Goal: Task Accomplishment & Management: Use online tool/utility

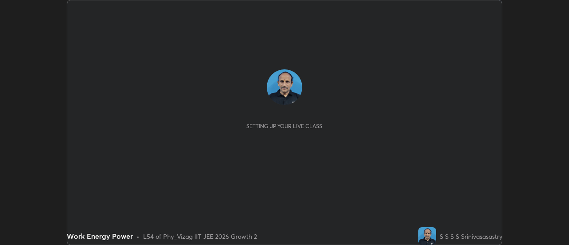
scroll to position [245, 569]
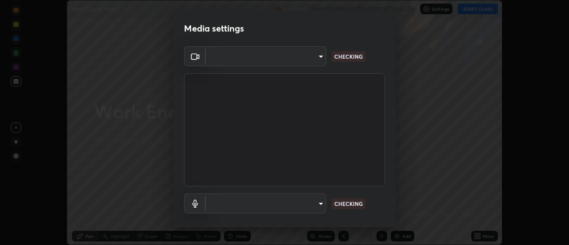
type input "c8d4d34ac1f352bb95d5f05a967dc34c6676a64432e358c7d9874fe1d0247c02"
type input "ce130775b7164724ad1ed5ad860966c1541d672b99243daa1c1c1b621aeed87d"
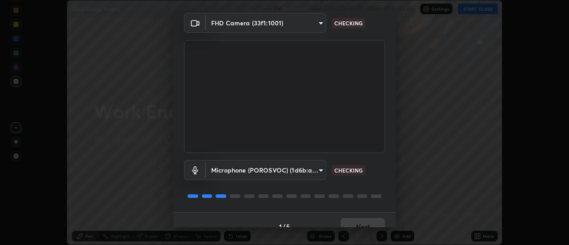
scroll to position [47, 0]
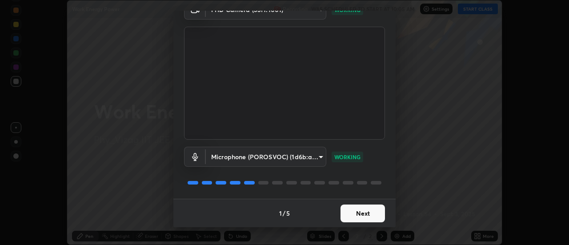
click at [364, 217] on button "Next" at bounding box center [363, 214] width 44 height 18
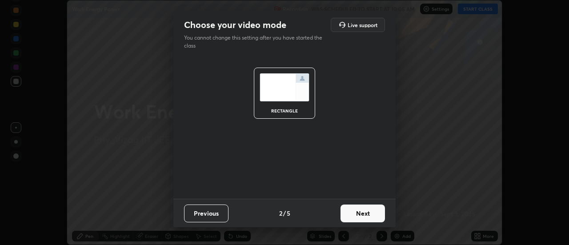
scroll to position [0, 0]
click at [366, 213] on button "Next" at bounding box center [363, 214] width 44 height 18
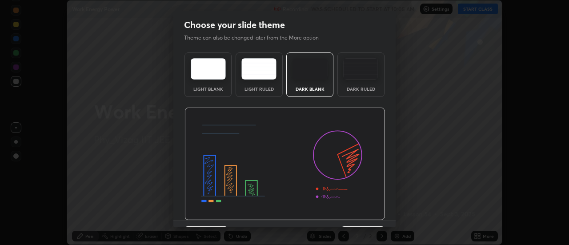
scroll to position [22, 0]
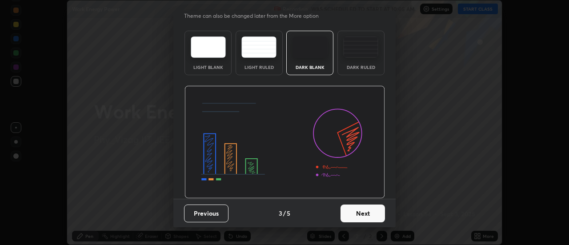
click at [365, 215] on button "Next" at bounding box center [363, 214] width 44 height 18
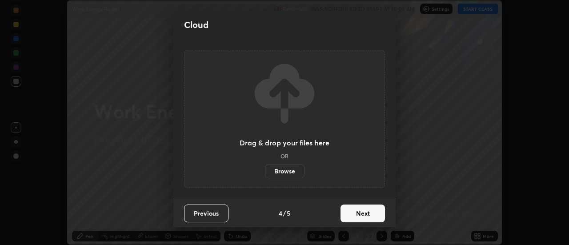
scroll to position [0, 0]
click at [367, 214] on button "Next" at bounding box center [363, 214] width 44 height 18
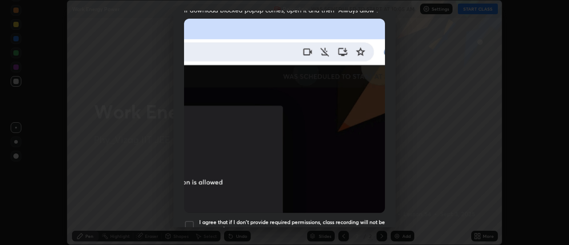
scroll to position [193, 0]
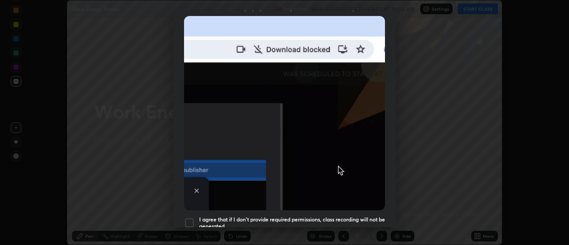
click at [193, 218] on div at bounding box center [189, 222] width 11 height 11
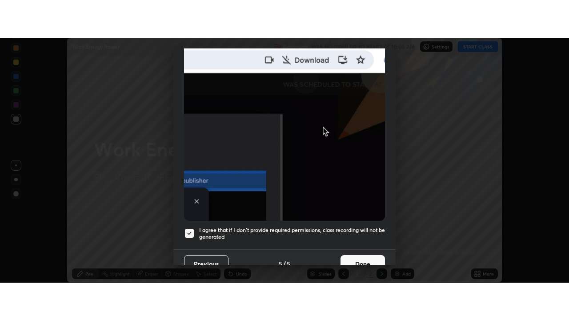
scroll to position [228, 0]
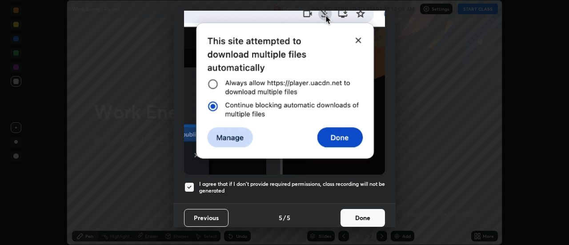
click at [361, 213] on button "Done" at bounding box center [363, 218] width 44 height 18
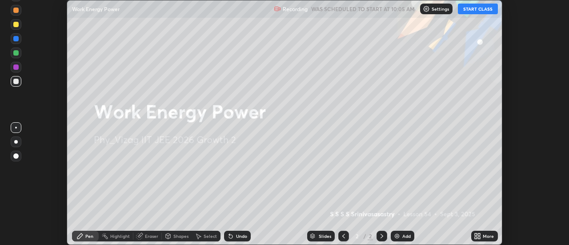
click at [484, 10] on button "START CLASS" at bounding box center [478, 9] width 40 height 11
click at [479, 237] on icon at bounding box center [480, 238] width 2 height 2
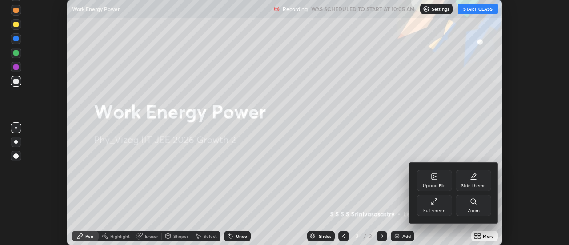
click at [441, 210] on div "Full screen" at bounding box center [434, 211] width 22 height 4
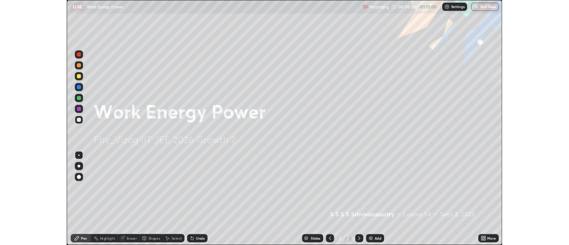
scroll to position [320, 569]
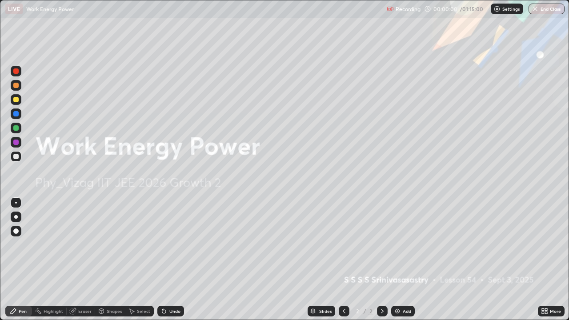
click at [547, 245] on icon at bounding box center [544, 311] width 7 height 7
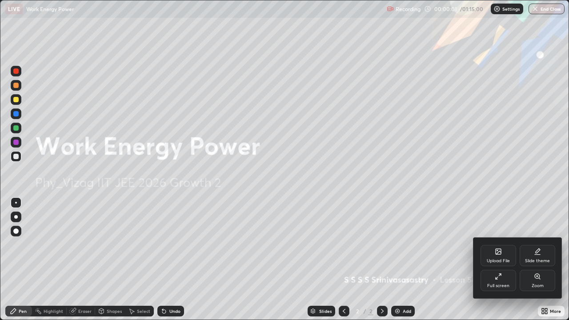
click at [539, 245] on div "Slide theme" at bounding box center [537, 261] width 25 height 4
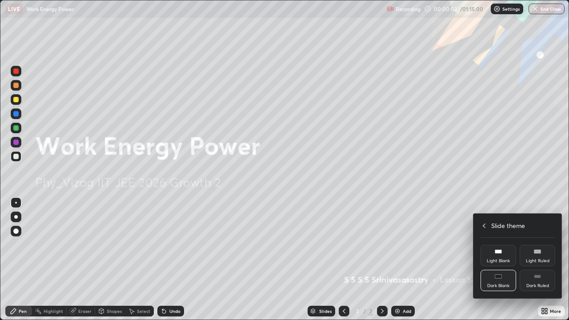
click at [540, 245] on div "Dark Ruled" at bounding box center [538, 286] width 23 height 4
click at [543, 245] on div at bounding box center [284, 160] width 569 height 320
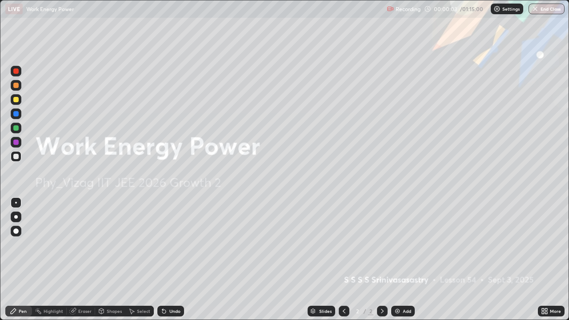
click at [403, 245] on div "Add" at bounding box center [407, 311] width 8 height 4
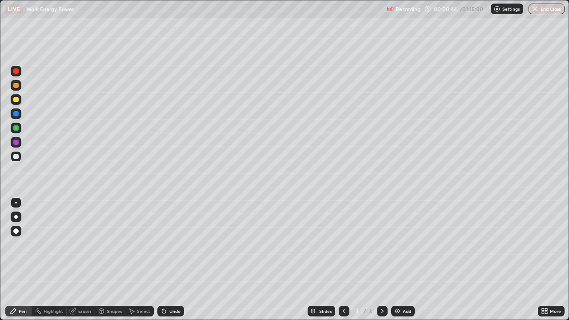
click at [170, 245] on div "Undo" at bounding box center [170, 311] width 27 height 11
click at [171, 245] on div "Undo" at bounding box center [170, 311] width 27 height 11
click at [17, 232] on div at bounding box center [15, 231] width 5 height 5
click at [115, 245] on div "Shapes" at bounding box center [114, 311] width 15 height 4
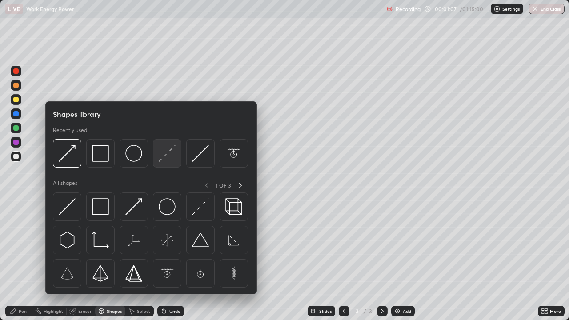
click at [164, 156] on img at bounding box center [167, 153] width 17 height 17
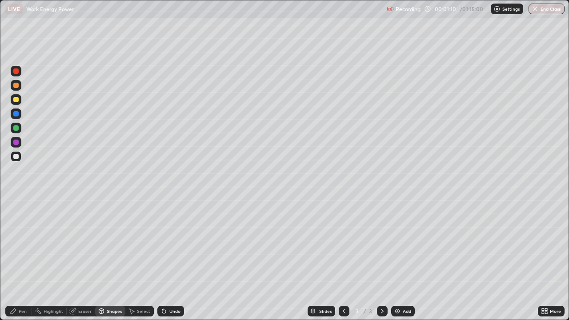
click at [22, 245] on div "Pen" at bounding box center [23, 311] width 8 height 4
click at [18, 100] on div at bounding box center [15, 99] width 5 height 5
click at [16, 157] on div at bounding box center [15, 156] width 5 height 5
click at [84, 245] on div "Eraser" at bounding box center [84, 311] width 13 height 4
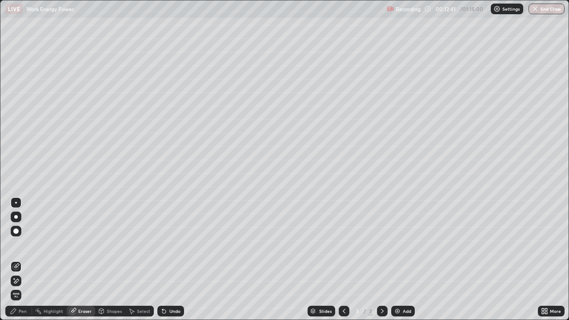
click at [23, 245] on div "Pen" at bounding box center [23, 311] width 8 height 4
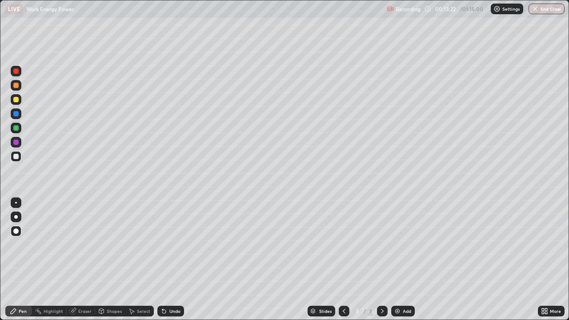
click at [342, 245] on div at bounding box center [344, 311] width 11 height 18
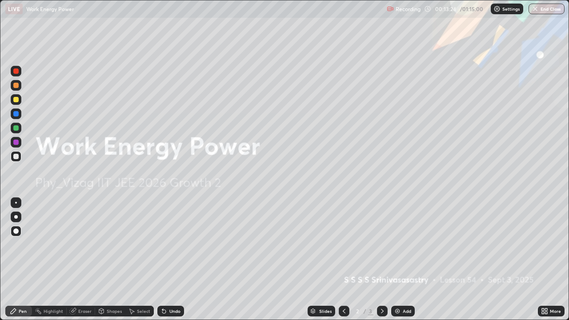
click at [344, 245] on icon at bounding box center [344, 311] width 7 height 7
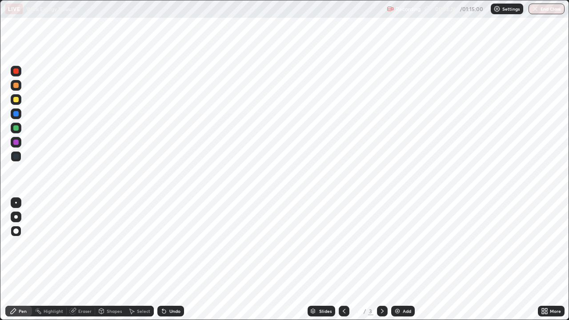
click at [382, 245] on icon at bounding box center [382, 311] width 7 height 7
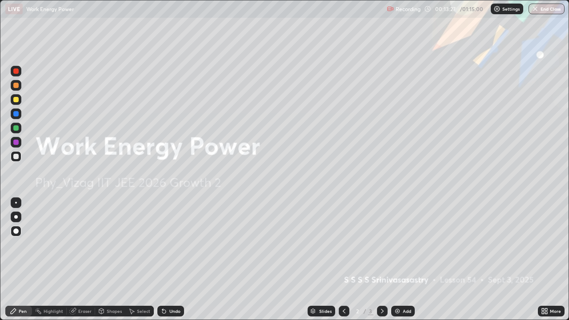
click at [382, 245] on icon at bounding box center [382, 311] width 7 height 7
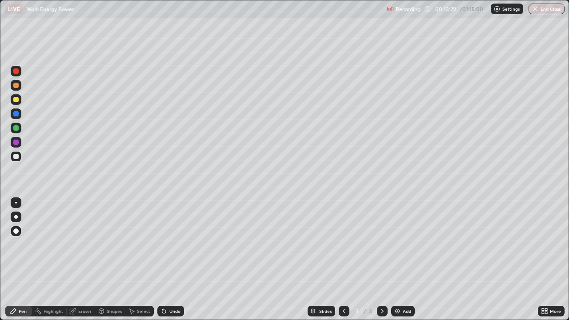
click at [546, 245] on icon at bounding box center [546, 313] width 2 height 2
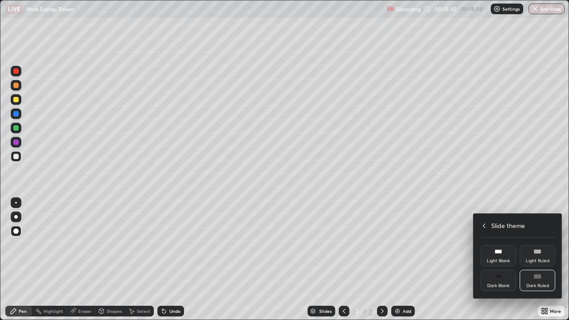
click at [538, 245] on div "Light Ruled" at bounding box center [538, 261] width 24 height 4
click at [545, 245] on div at bounding box center [284, 160] width 569 height 320
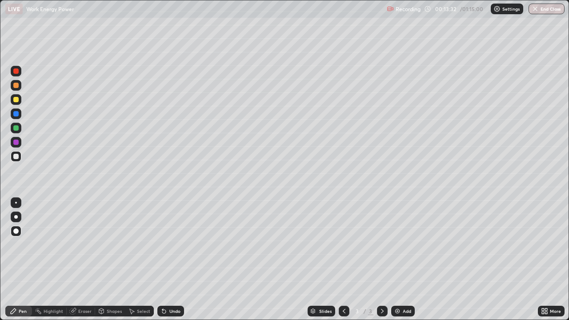
click at [545, 245] on icon at bounding box center [544, 311] width 7 height 7
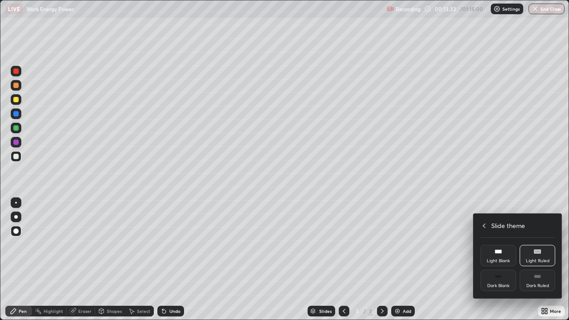
click at [540, 245] on div "Dark Ruled" at bounding box center [538, 286] width 23 height 4
click at [546, 245] on div at bounding box center [284, 160] width 569 height 320
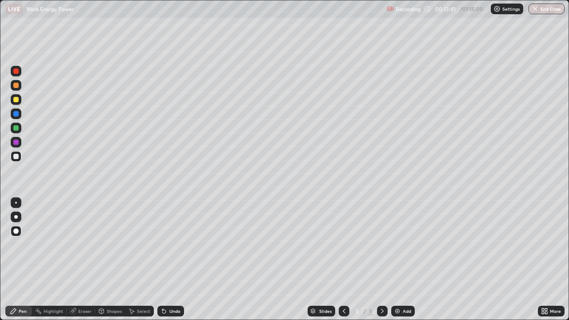
click at [16, 85] on div at bounding box center [15, 85] width 5 height 5
click at [174, 245] on div "Undo" at bounding box center [174, 311] width 11 height 4
click at [17, 157] on div at bounding box center [15, 156] width 5 height 5
click at [397, 245] on img at bounding box center [397, 311] width 7 height 7
click at [112, 245] on div "Shapes" at bounding box center [114, 311] width 15 height 4
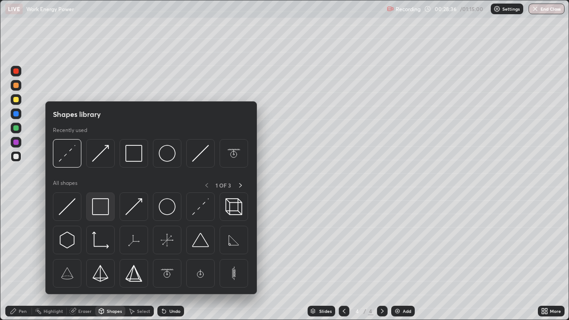
click at [103, 213] on img at bounding box center [100, 206] width 17 height 17
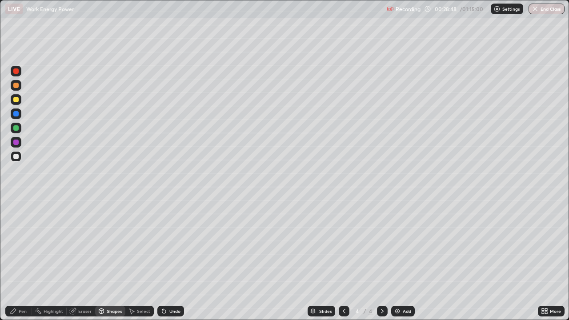
click at [23, 245] on div "Pen" at bounding box center [23, 311] width 8 height 4
click at [111, 245] on div "Shapes" at bounding box center [114, 311] width 15 height 4
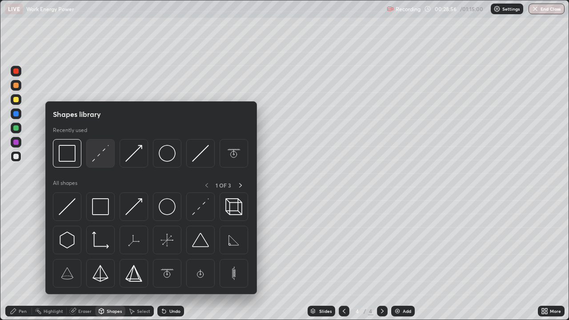
click at [102, 161] on img at bounding box center [100, 153] width 17 height 17
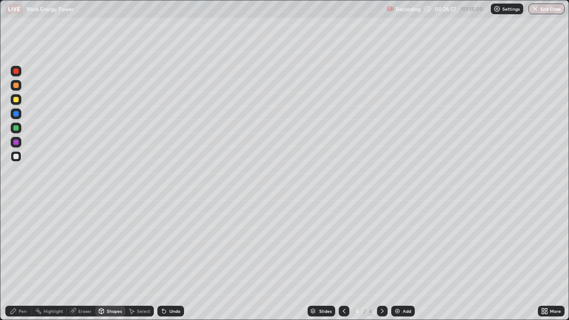
click at [16, 85] on div at bounding box center [15, 85] width 5 height 5
click at [20, 245] on div "Pen" at bounding box center [23, 311] width 8 height 4
click at [16, 157] on div at bounding box center [15, 156] width 5 height 5
click at [107, 245] on div "Shapes" at bounding box center [114, 311] width 15 height 4
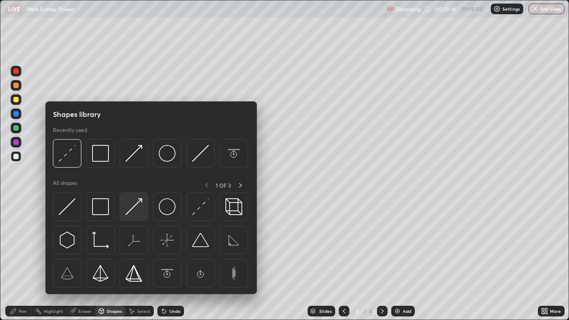
click at [133, 213] on img at bounding box center [133, 206] width 17 height 17
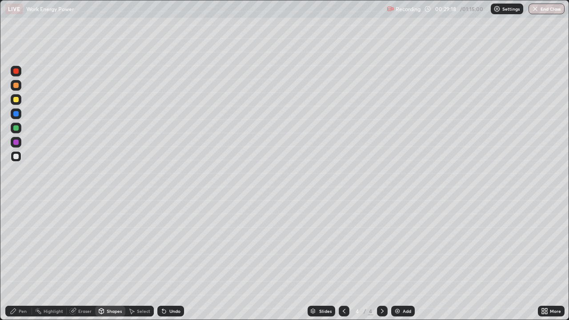
click at [22, 245] on div "Pen" at bounding box center [23, 311] width 8 height 4
click at [108, 245] on div "Shapes" at bounding box center [110, 311] width 30 height 11
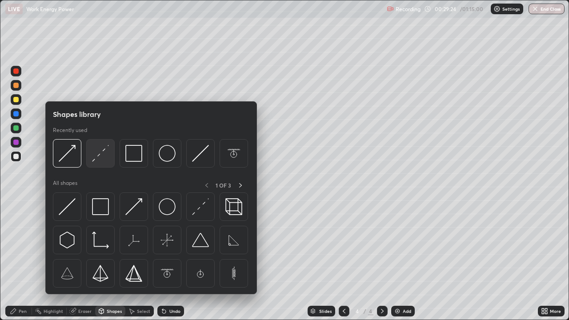
click at [103, 163] on div at bounding box center [100, 153] width 28 height 28
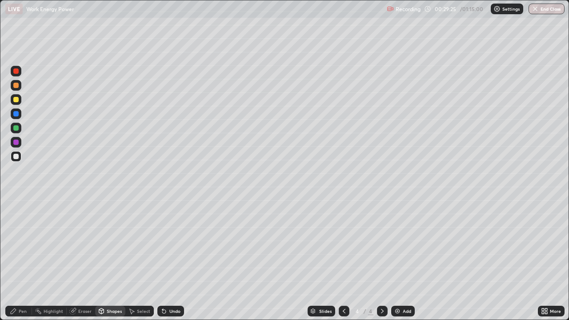
click at [16, 114] on div at bounding box center [15, 113] width 5 height 5
click at [25, 245] on div "Pen" at bounding box center [23, 311] width 8 height 4
click at [110, 245] on div "Shapes" at bounding box center [114, 311] width 15 height 4
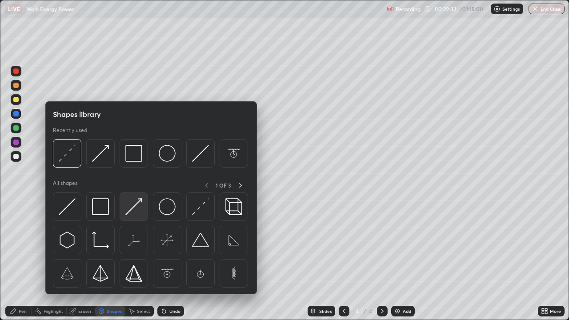
click at [134, 211] on img at bounding box center [133, 206] width 17 height 17
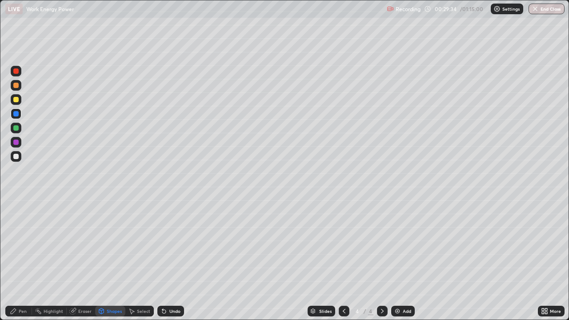
click at [20, 245] on div "Pen" at bounding box center [23, 311] width 8 height 4
click at [20, 157] on div at bounding box center [16, 156] width 11 height 11
click at [170, 245] on div "Undo" at bounding box center [174, 311] width 11 height 4
click at [173, 245] on div "Undo" at bounding box center [174, 311] width 11 height 4
click at [16, 86] on div at bounding box center [15, 85] width 5 height 5
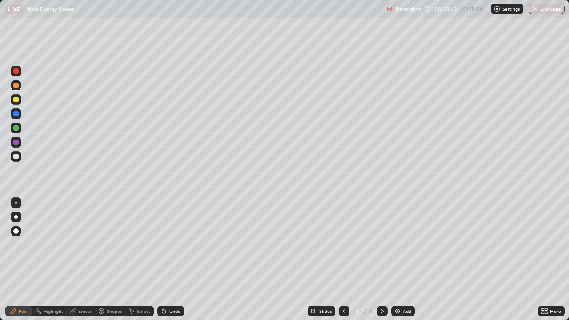
click at [111, 245] on div "Shapes" at bounding box center [114, 311] width 15 height 4
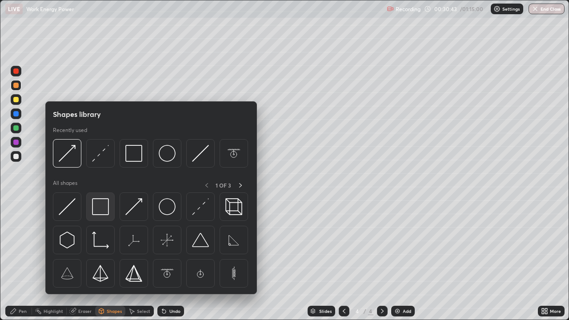
click at [104, 209] on img at bounding box center [100, 206] width 17 height 17
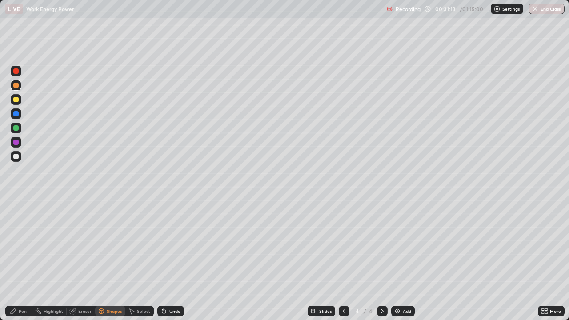
click at [23, 245] on div "Pen" at bounding box center [23, 311] width 8 height 4
click at [18, 158] on div at bounding box center [15, 156] width 5 height 5
click at [19, 142] on div at bounding box center [16, 142] width 11 height 11
click at [172, 245] on div "Undo" at bounding box center [174, 311] width 11 height 4
click at [20, 159] on div at bounding box center [16, 156] width 11 height 11
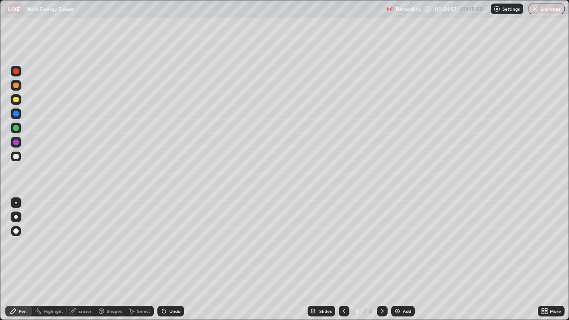
click at [20, 117] on div at bounding box center [16, 114] width 11 height 11
click at [115, 245] on div "Shapes" at bounding box center [114, 311] width 15 height 4
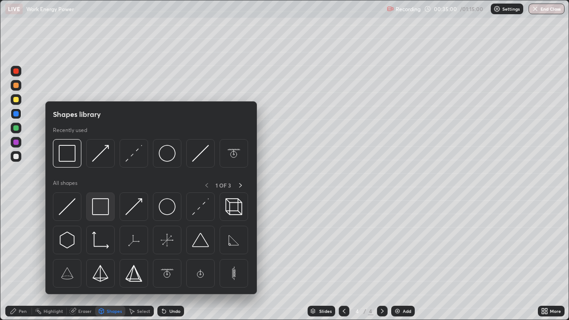
click at [106, 209] on img at bounding box center [100, 206] width 17 height 17
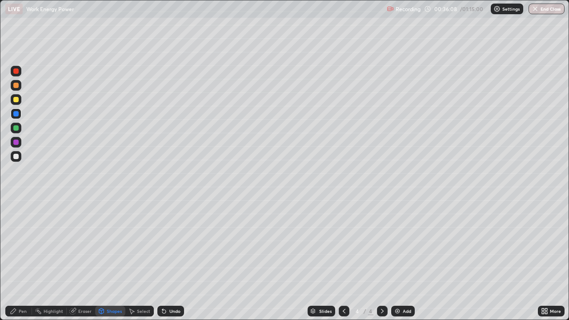
click at [20, 159] on div at bounding box center [16, 156] width 11 height 11
click at [172, 245] on div "Undo" at bounding box center [174, 311] width 11 height 4
click at [25, 245] on div "Pen" at bounding box center [23, 311] width 8 height 4
click at [16, 129] on div at bounding box center [15, 127] width 5 height 5
click at [17, 157] on div at bounding box center [15, 156] width 5 height 5
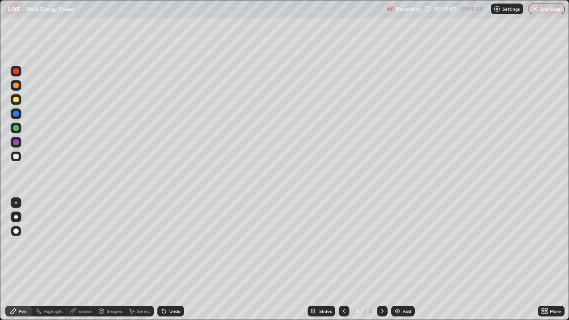
click at [401, 245] on div "Add" at bounding box center [403, 311] width 24 height 11
click at [21, 245] on div "Pen" at bounding box center [23, 311] width 8 height 4
click at [110, 245] on div "Shapes" at bounding box center [114, 311] width 15 height 4
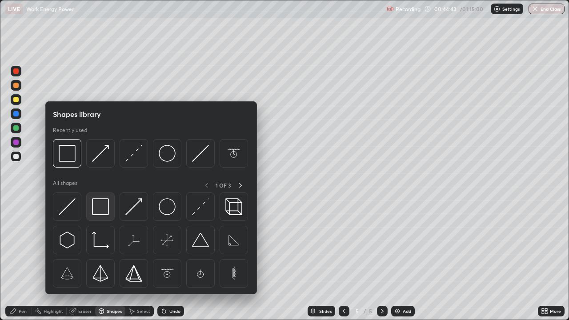
click at [109, 212] on img at bounding box center [100, 206] width 17 height 17
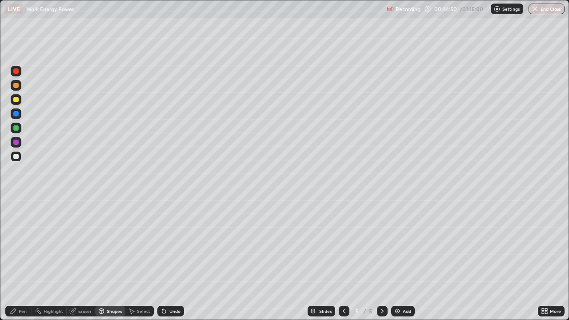
click at [26, 245] on div "Pen" at bounding box center [23, 311] width 8 height 4
click at [110, 245] on div "Shapes" at bounding box center [114, 311] width 15 height 4
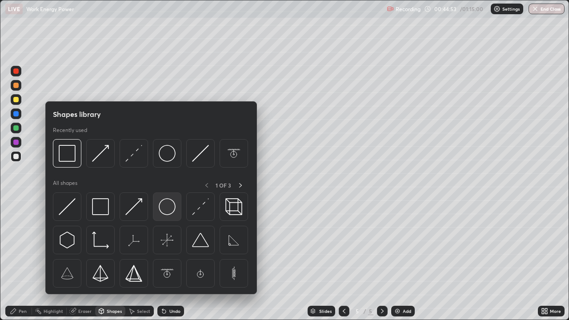
click at [169, 207] on img at bounding box center [167, 206] width 17 height 17
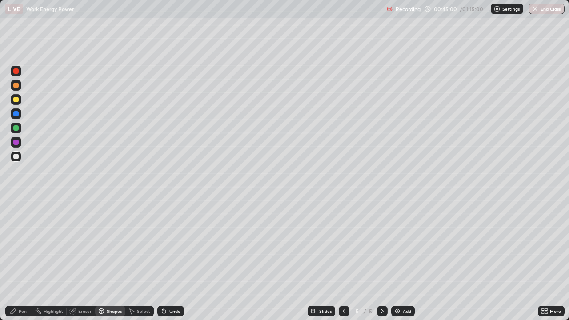
click at [23, 245] on div "Pen" at bounding box center [23, 311] width 8 height 4
click at [118, 245] on div "Shapes" at bounding box center [114, 311] width 15 height 4
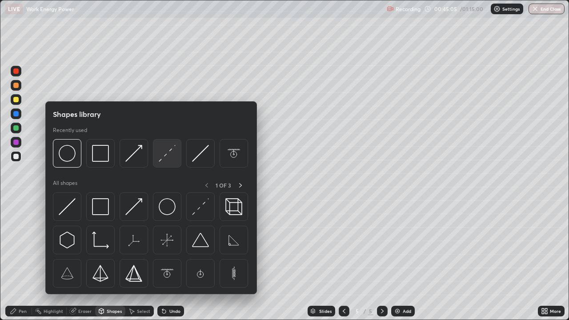
click at [165, 157] on img at bounding box center [167, 153] width 17 height 17
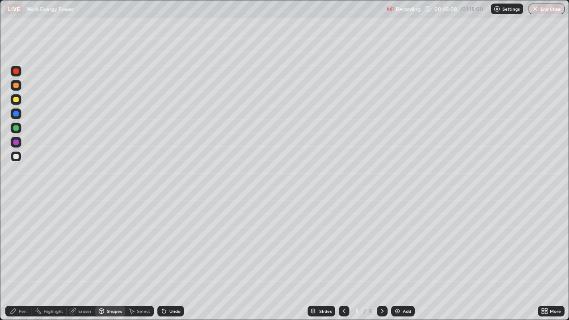
click at [22, 245] on div "Pen" at bounding box center [23, 311] width 8 height 4
click at [179, 245] on div "Undo" at bounding box center [174, 311] width 11 height 4
click at [177, 245] on div "Undo" at bounding box center [174, 311] width 11 height 4
click at [175, 245] on div "Undo" at bounding box center [174, 311] width 11 height 4
click at [173, 245] on div "Undo" at bounding box center [174, 311] width 11 height 4
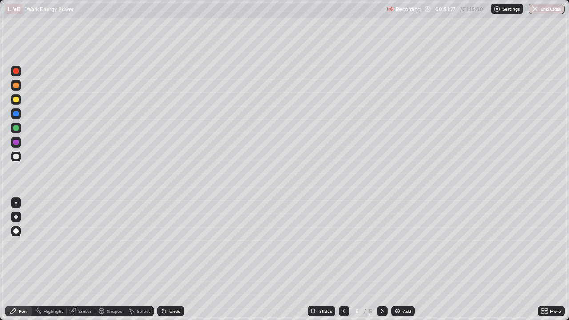
click at [20, 143] on div at bounding box center [16, 142] width 11 height 11
click at [15, 128] on div at bounding box center [15, 127] width 5 height 5
click at [20, 159] on div at bounding box center [16, 156] width 11 height 11
click at [400, 245] on div "Add" at bounding box center [403, 311] width 24 height 11
click at [17, 101] on div at bounding box center [15, 99] width 5 height 5
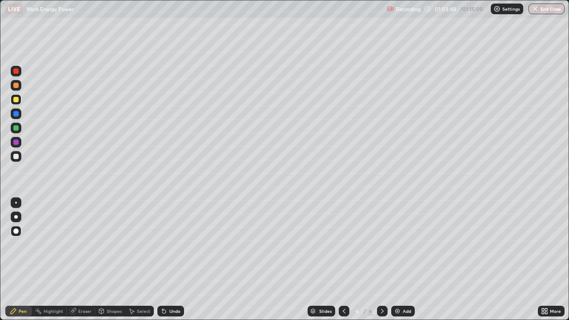
click at [16, 113] on div at bounding box center [15, 113] width 5 height 5
click at [114, 245] on div "Shapes" at bounding box center [114, 311] width 15 height 4
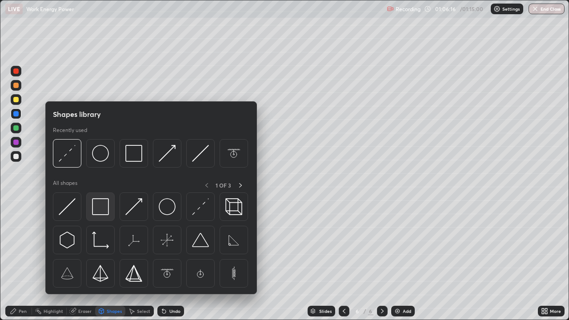
click at [105, 213] on img at bounding box center [100, 206] width 17 height 17
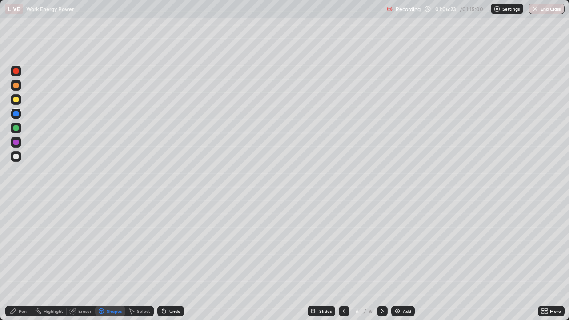
click at [114, 245] on div "Shapes" at bounding box center [114, 311] width 15 height 4
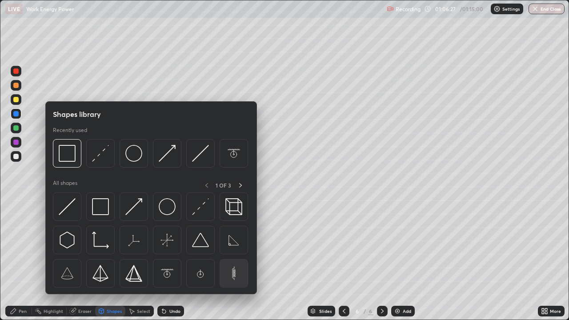
click at [233, 245] on img at bounding box center [233, 273] width 17 height 17
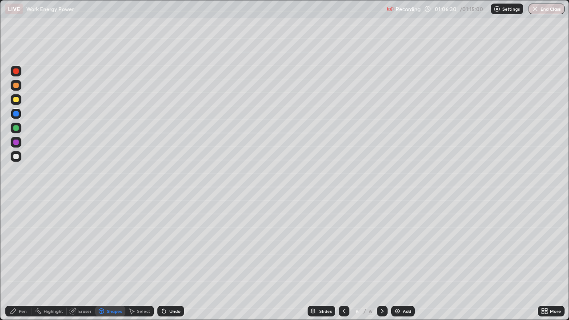
click at [18, 101] on div at bounding box center [15, 99] width 5 height 5
click at [176, 245] on div "Undo" at bounding box center [174, 311] width 11 height 4
click at [113, 245] on div "Shapes" at bounding box center [114, 311] width 15 height 4
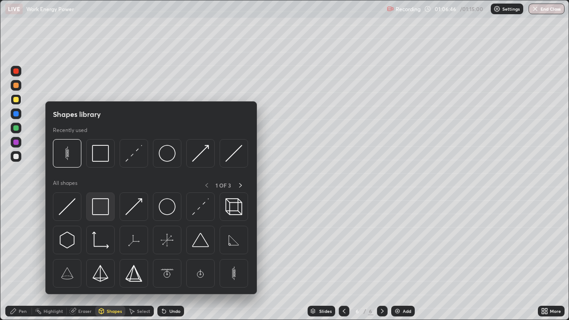
click at [108, 213] on img at bounding box center [100, 206] width 17 height 17
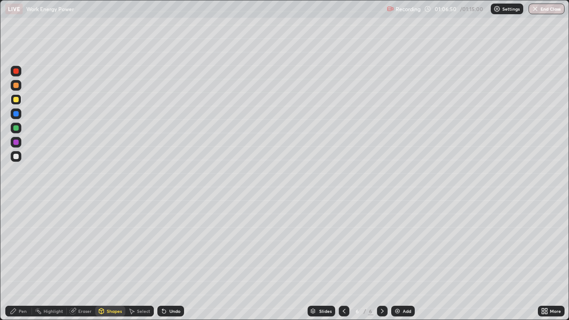
click at [19, 157] on div at bounding box center [16, 156] width 11 height 11
click at [24, 245] on div "Pen" at bounding box center [23, 311] width 8 height 4
click at [21, 115] on div at bounding box center [16, 114] width 11 height 11
click at [117, 245] on div "Shapes" at bounding box center [114, 311] width 15 height 4
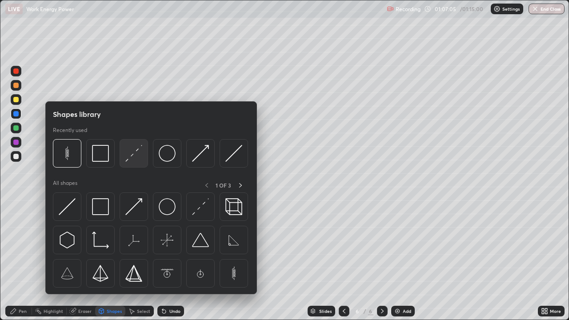
click at [136, 161] on img at bounding box center [133, 153] width 17 height 17
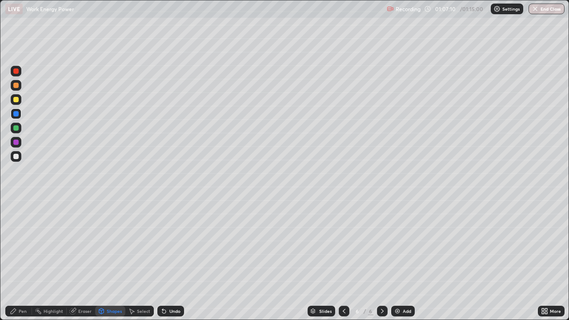
click at [24, 245] on div "Pen" at bounding box center [23, 311] width 8 height 4
click at [111, 245] on div "Shapes" at bounding box center [114, 311] width 15 height 4
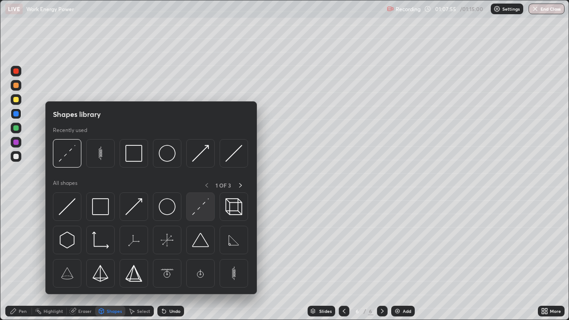
click at [201, 208] on img at bounding box center [200, 206] width 17 height 17
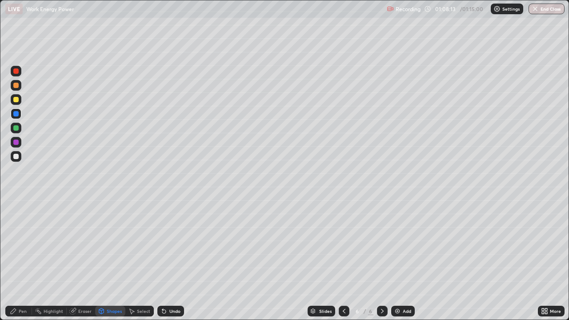
click at [111, 245] on div "Shapes" at bounding box center [114, 311] width 15 height 4
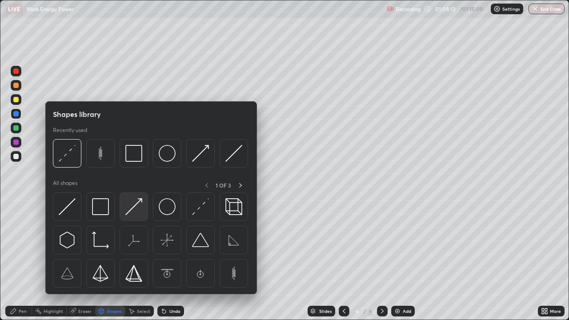
click at [135, 213] on img at bounding box center [133, 206] width 17 height 17
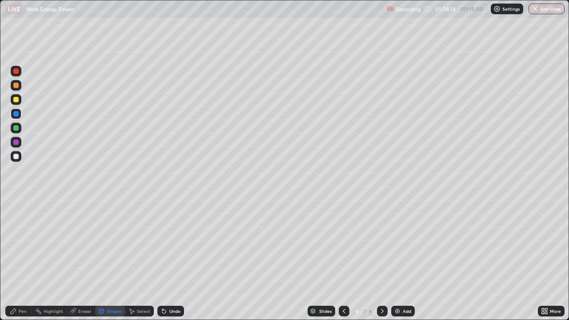
click at [20, 102] on div at bounding box center [16, 99] width 11 height 11
click at [22, 245] on div "Pen" at bounding box center [23, 311] width 8 height 4
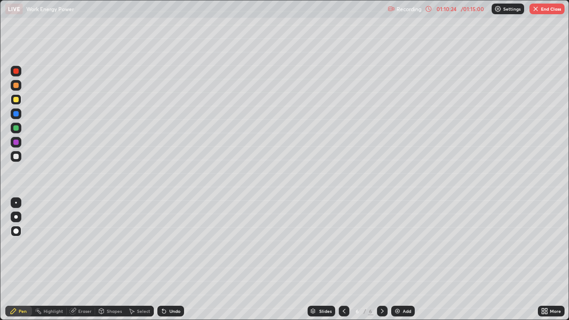
click at [114, 245] on div "Shapes" at bounding box center [114, 311] width 15 height 4
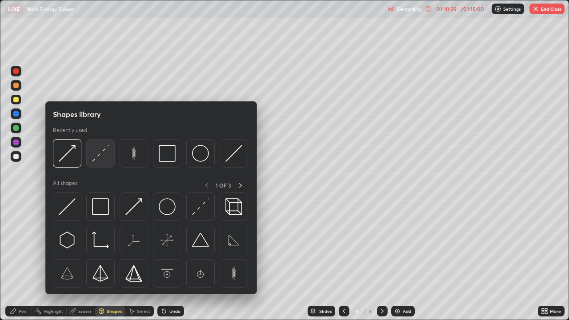
click at [102, 160] on img at bounding box center [100, 153] width 17 height 17
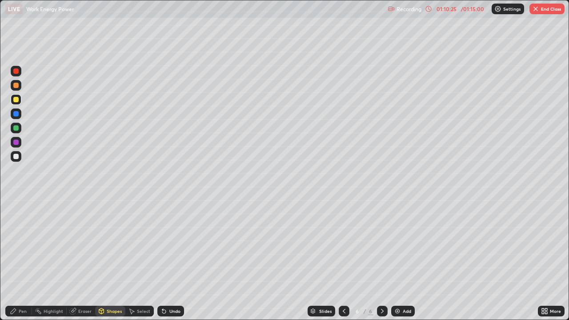
click at [15, 143] on div at bounding box center [15, 142] width 5 height 5
click at [18, 158] on div at bounding box center [16, 156] width 11 height 11
click at [18, 245] on div "Pen" at bounding box center [18, 311] width 27 height 11
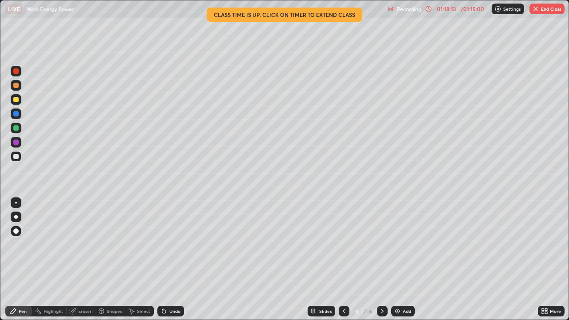
click at [545, 11] on button "End Class" at bounding box center [547, 9] width 35 height 11
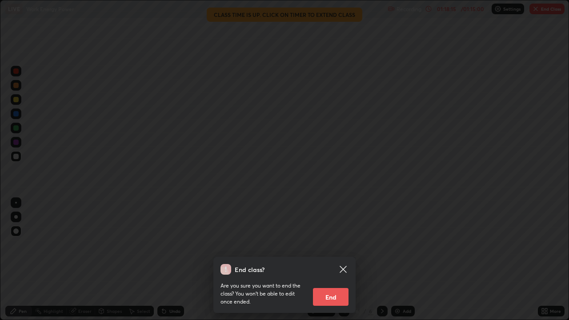
click at [330, 245] on button "End" at bounding box center [331, 297] width 36 height 18
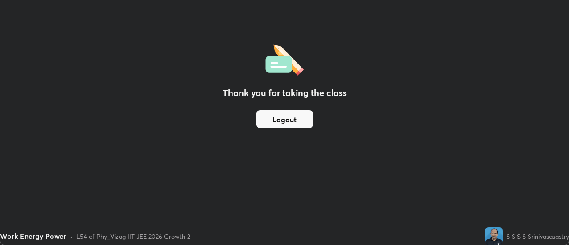
scroll to position [44227, 43903]
